Goal: Information Seeking & Learning: Learn about a topic

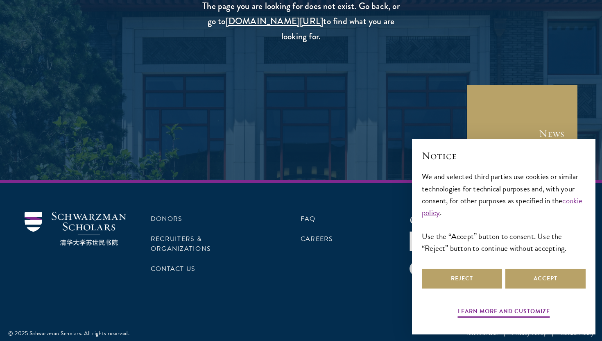
scroll to position [202, 0]
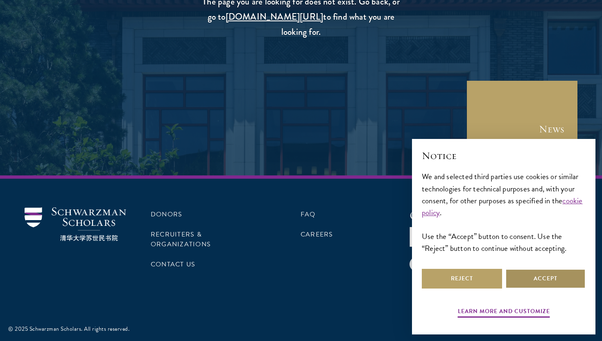
click at [555, 287] on button "Accept" at bounding box center [545, 279] width 80 height 20
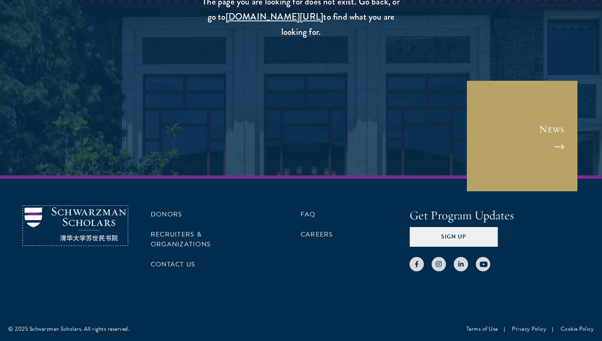
click at [70, 212] on img at bounding box center [76, 224] width 102 height 34
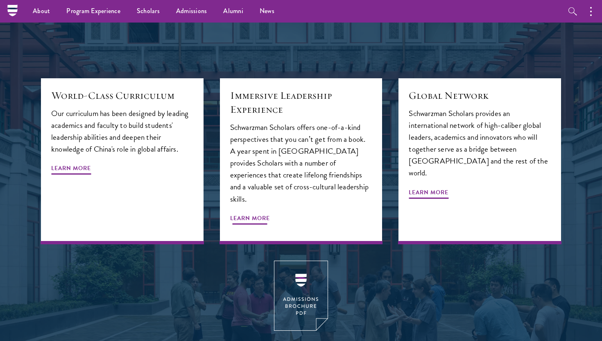
scroll to position [911, 0]
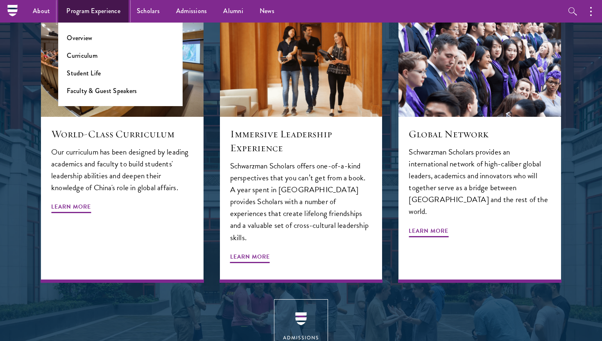
click at [107, 5] on link "Program Experience" at bounding box center [93, 11] width 70 height 23
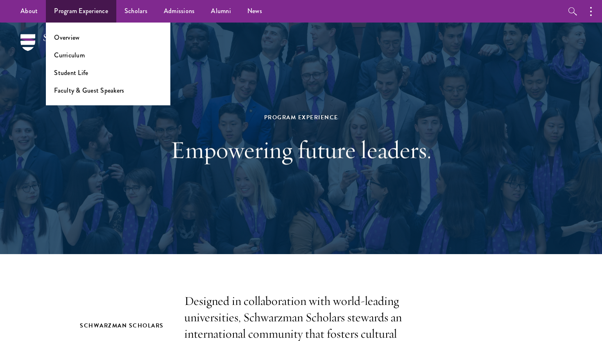
click at [97, 49] on ul "Overview Curriculum Student Life Faculty & Guest Speakers" at bounding box center [108, 64] width 124 height 83
click at [82, 53] on link "Curriculum" at bounding box center [69, 54] width 31 height 9
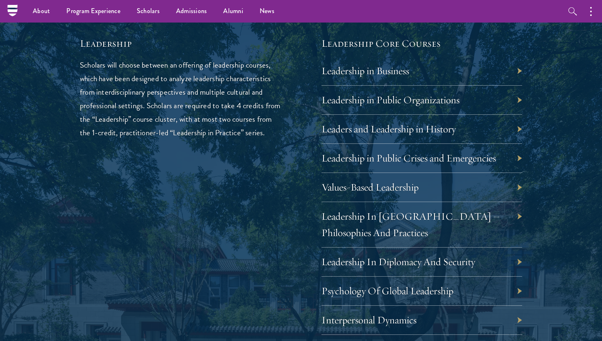
scroll to position [1284, 0]
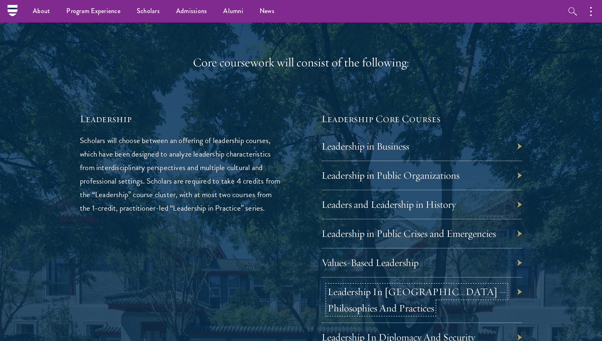
click at [454, 296] on link "Leadership In [GEOGRAPHIC_DATA] – Philosophies And Practices" at bounding box center [417, 299] width 179 height 29
